Goal: Task Accomplishment & Management: Manage account settings

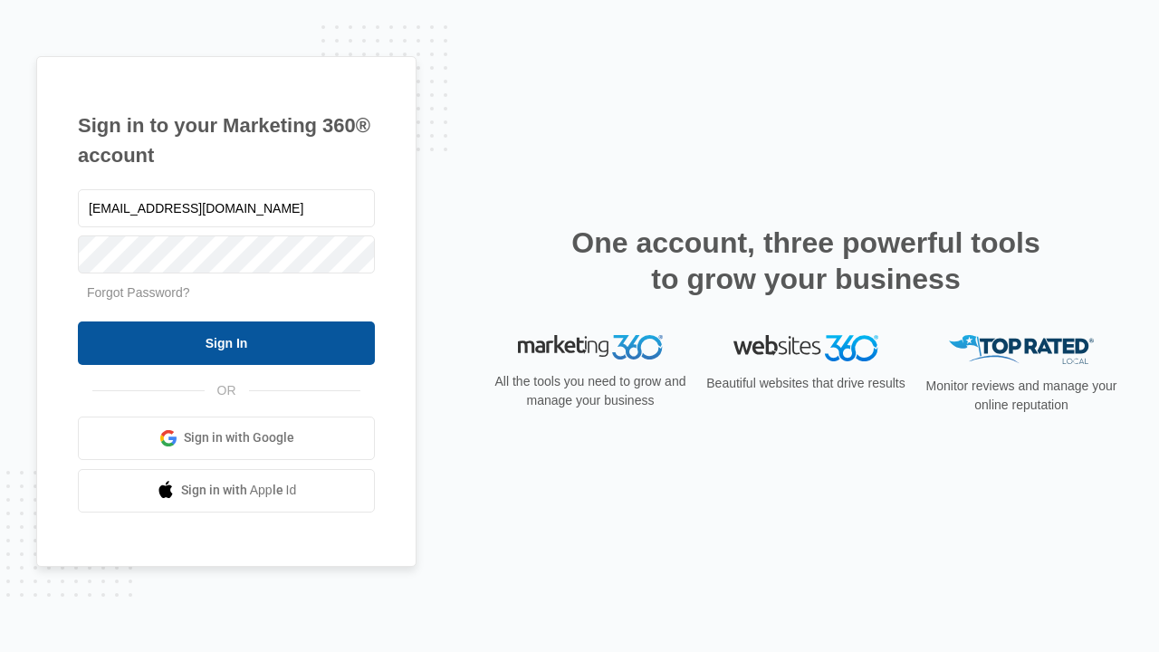
click at [226, 342] on input "Sign In" at bounding box center [226, 342] width 297 height 43
